Goal: Task Accomplishment & Management: Manage account settings

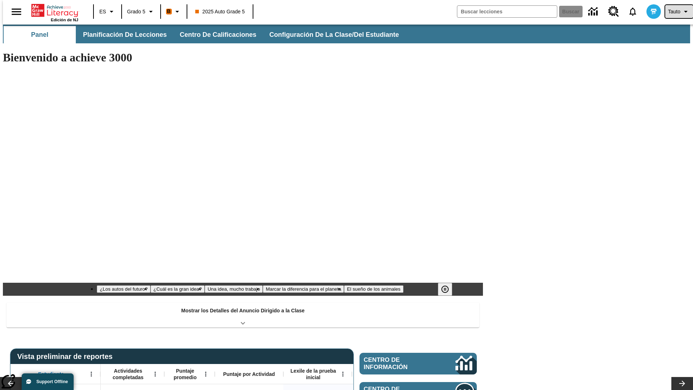
click at [675, 12] on span "Tauto" at bounding box center [674, 12] width 12 height 8
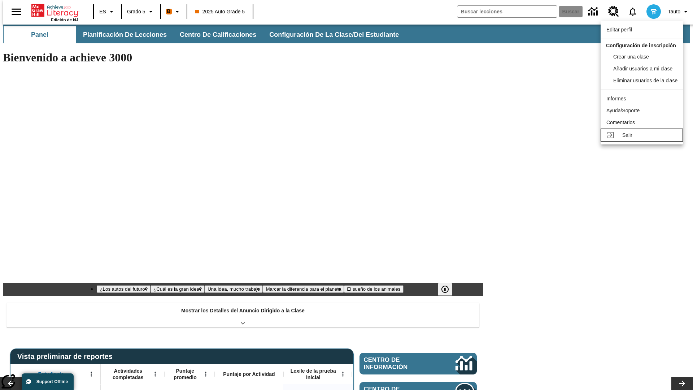
click at [644, 139] on div "Salir" at bounding box center [649, 135] width 55 height 8
